Goal: Task Accomplishment & Management: Use online tool/utility

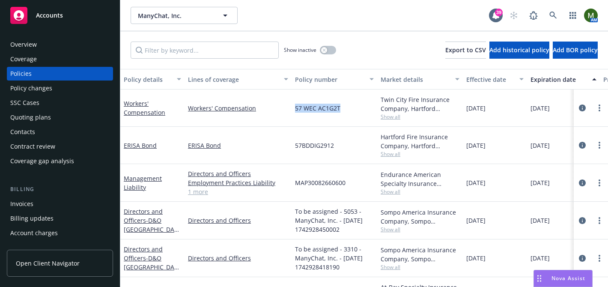
click at [317, 109] on span "57 WEC AC1G2T" at bounding box center [317, 108] width 45 height 9
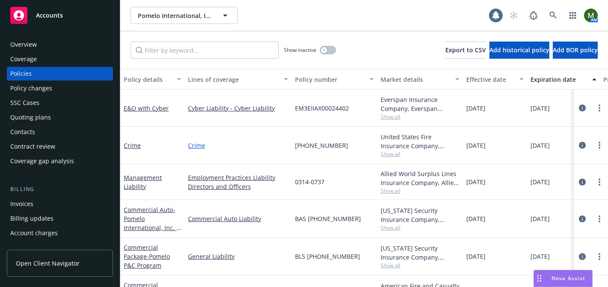
scroll to position [26, 0]
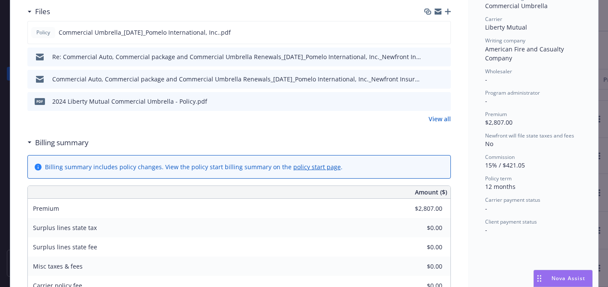
scroll to position [607, 0]
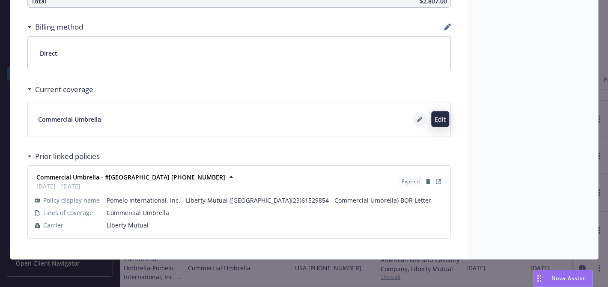
click at [419, 120] on icon at bounding box center [419, 120] width 4 height 4
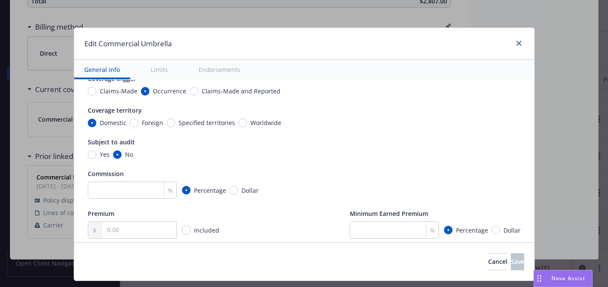
type textarea "x"
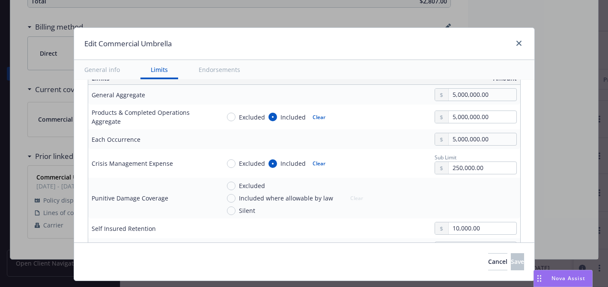
scroll to position [245, 0]
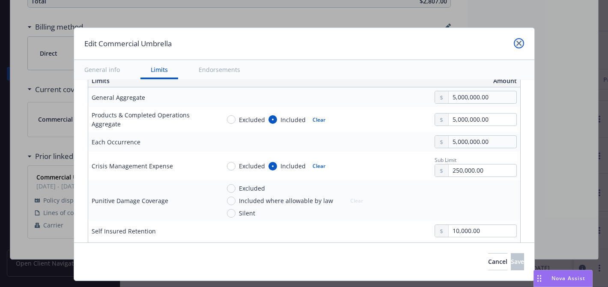
click at [517, 43] on icon "close" at bounding box center [519, 43] width 5 height 5
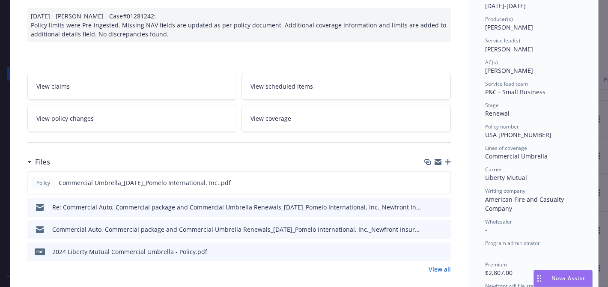
scroll to position [0, 0]
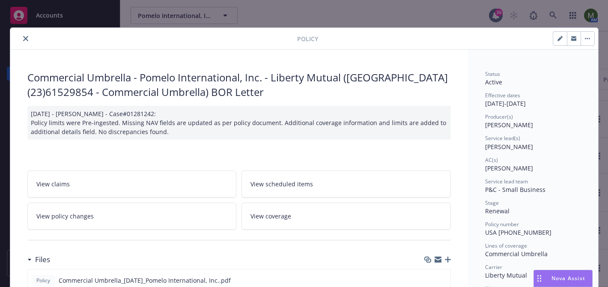
click at [29, 33] on div "Policy" at bounding box center [304, 39] width 588 height 22
click at [27, 37] on icon "close" at bounding box center [25, 38] width 5 height 5
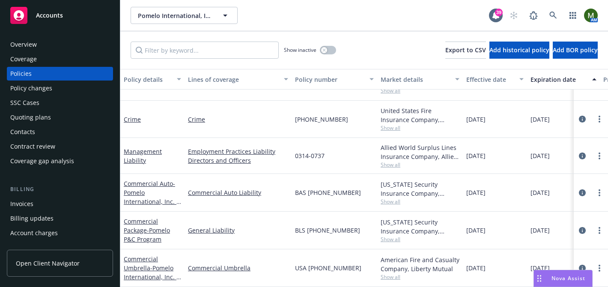
click at [60, 39] on div "Overview" at bounding box center [59, 45] width 99 height 14
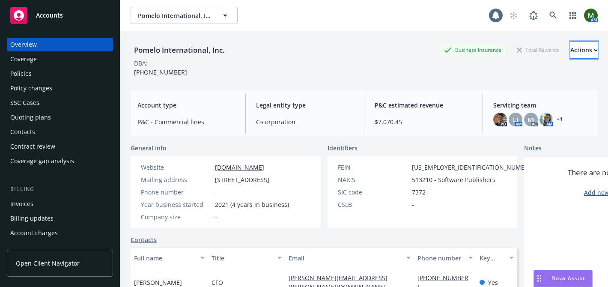
click at [571, 54] on div "Actions" at bounding box center [584, 50] width 27 height 16
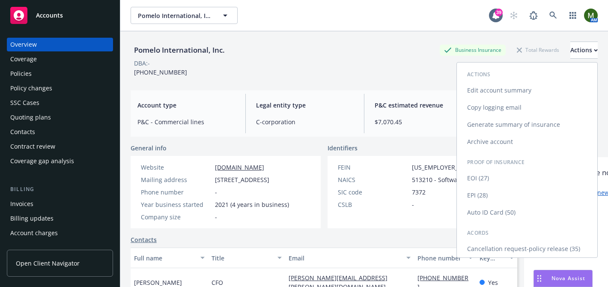
click at [515, 123] on link "Generate summary of insurance" at bounding box center [527, 124] width 141 height 17
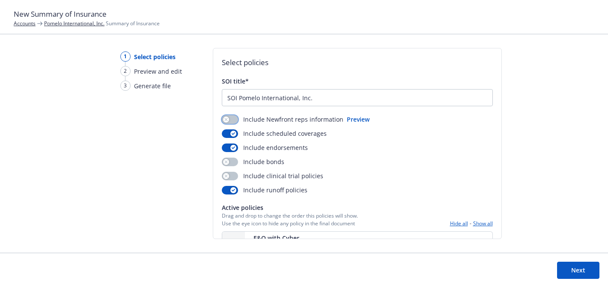
click at [228, 118] on button "button" at bounding box center [230, 119] width 16 height 9
click at [225, 175] on icon "button" at bounding box center [225, 175] width 3 height 3
click at [228, 163] on button "button" at bounding box center [230, 162] width 16 height 9
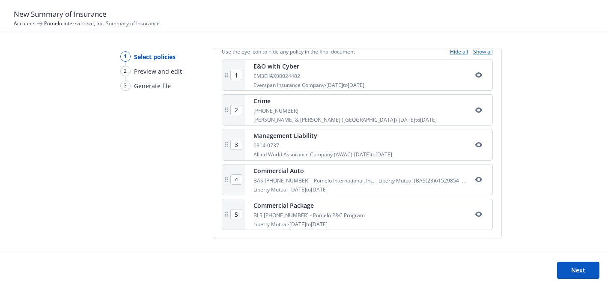
scroll to position [152, 0]
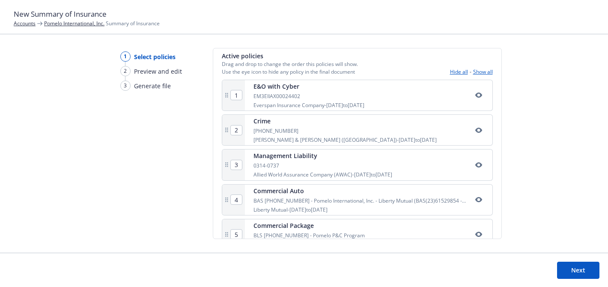
click at [484, 72] on button "Show all" at bounding box center [483, 71] width 20 height 7
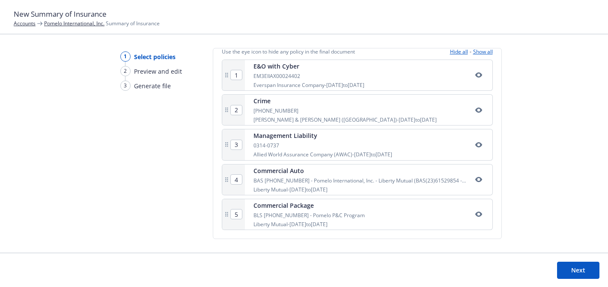
click at [581, 268] on button "Next" at bounding box center [578, 270] width 42 height 17
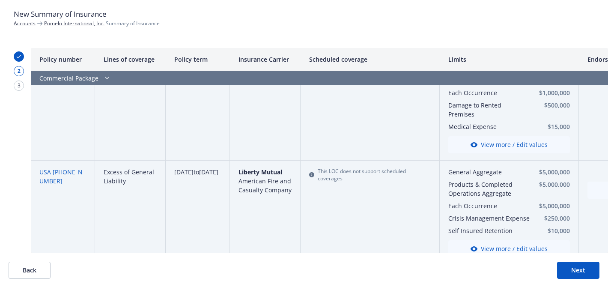
scroll to position [625, 0]
click at [74, 23] on link "Pomelo International, Inc." at bounding box center [74, 23] width 60 height 7
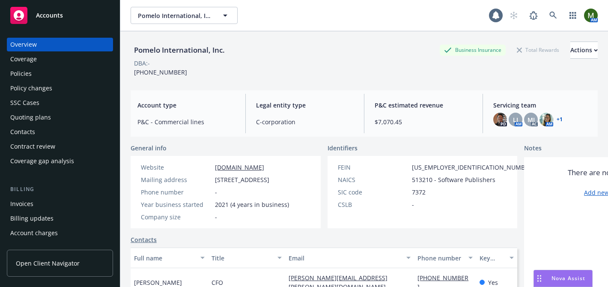
click at [36, 72] on div "Policies" at bounding box center [59, 74] width 99 height 14
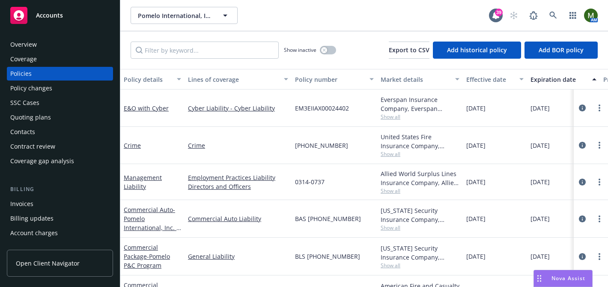
scroll to position [26, 0]
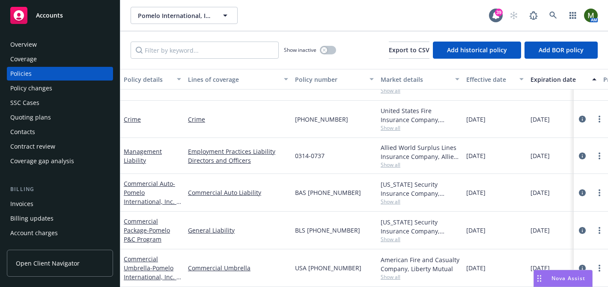
click at [87, 48] on div "Overview" at bounding box center [59, 45] width 99 height 14
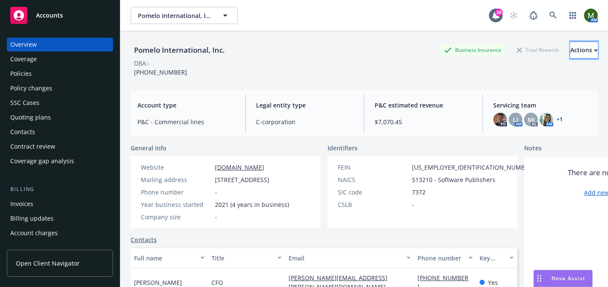
click at [571, 51] on button "Actions" at bounding box center [584, 50] width 27 height 17
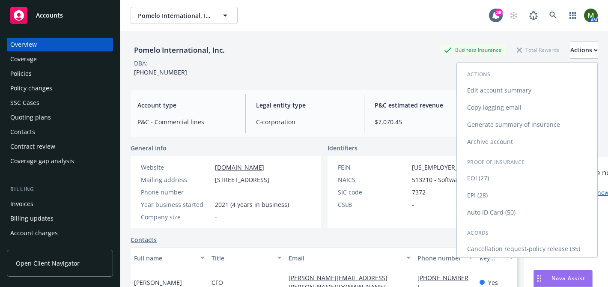
click at [532, 123] on link "Generate summary of insurance" at bounding box center [527, 124] width 141 height 17
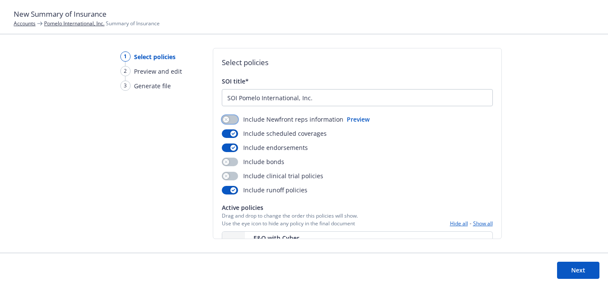
click at [230, 119] on button "button" at bounding box center [230, 119] width 16 height 9
click at [232, 162] on button "button" at bounding box center [230, 162] width 16 height 9
click at [232, 175] on button "button" at bounding box center [230, 176] width 16 height 9
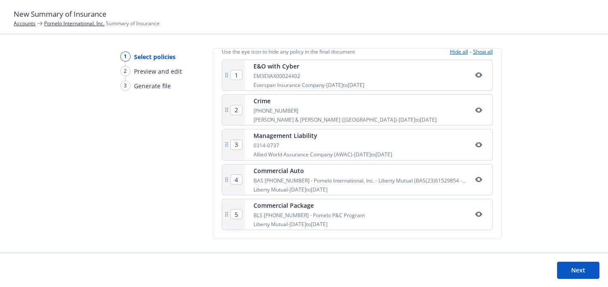
click at [576, 272] on button "Next" at bounding box center [578, 270] width 42 height 17
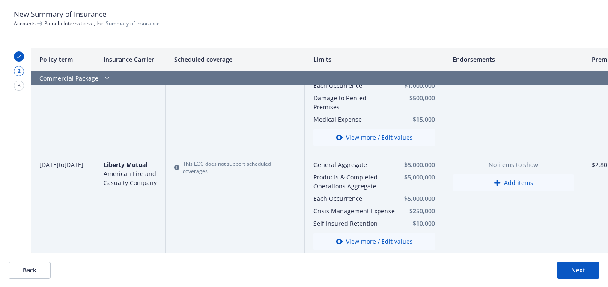
scroll to position [631, 0]
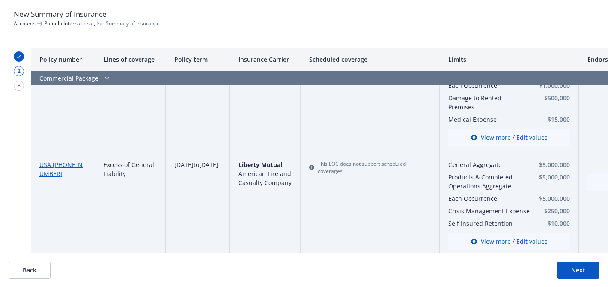
click at [575, 269] on button "Next" at bounding box center [578, 270] width 42 height 17
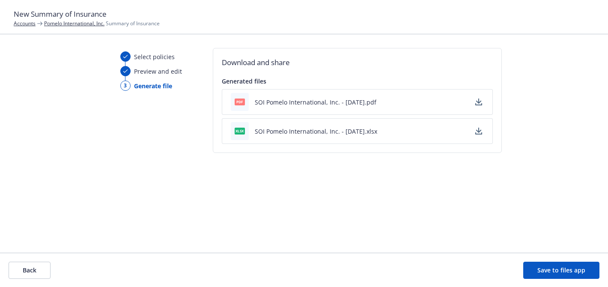
click at [479, 130] on icon "button" at bounding box center [479, 130] width 6 height 5
click at [476, 102] on icon "button" at bounding box center [479, 102] width 7 height 7
